Goal: Task Accomplishment & Management: Manage account settings

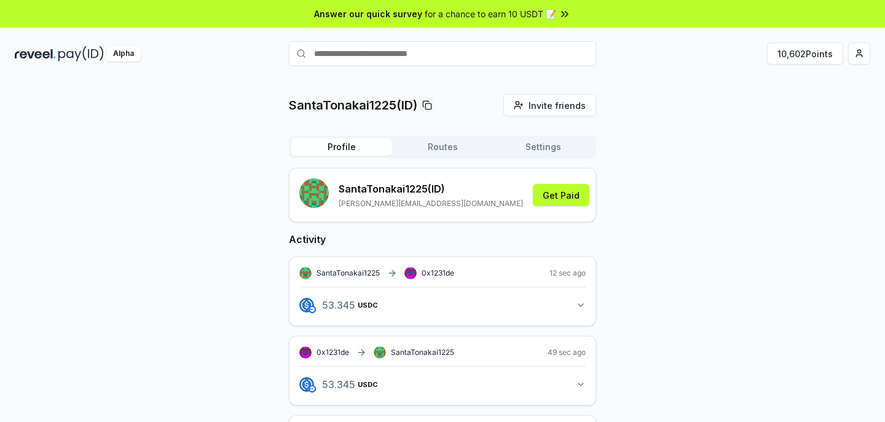
click at [685, 176] on div "SantaTonakai1225(ID) Invite friends Invite Profile Routes Settings [GEOGRAPHIC_…" at bounding box center [443, 418] width 856 height 648
click at [809, 52] on button "10,602 Points" at bounding box center [805, 53] width 76 height 22
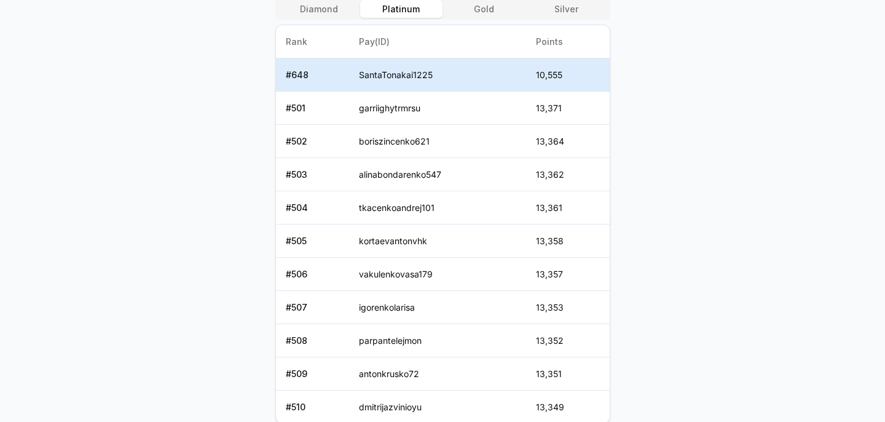
scroll to position [295, 0]
